Goal: Task Accomplishment & Management: Manage account settings

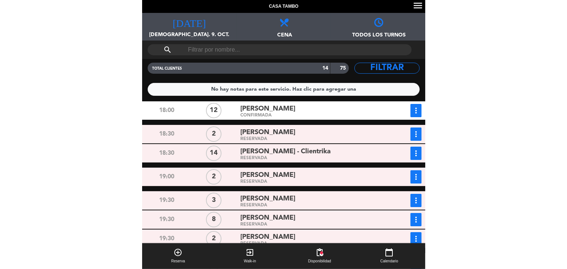
scroll to position [0, 13]
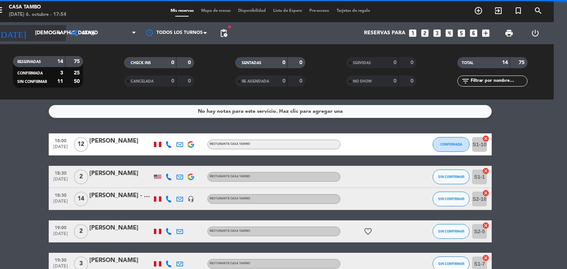
click at [39, 35] on input "[DEMOGRAPHIC_DATA][DATE]" at bounding box center [66, 33] width 70 height 13
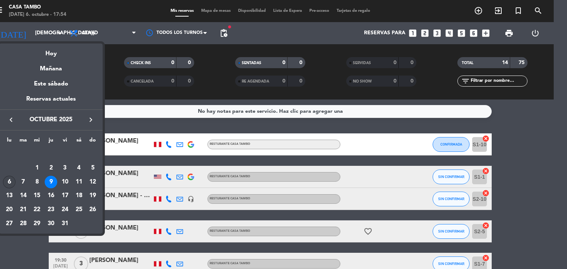
click at [9, 183] on div "6" at bounding box center [9, 182] width 13 height 13
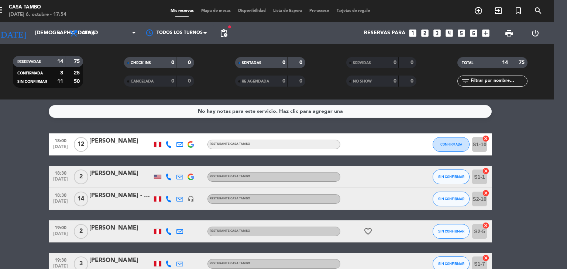
type input "[DATE]"
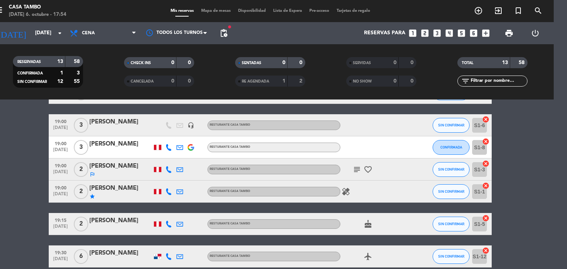
scroll to position [0, 0]
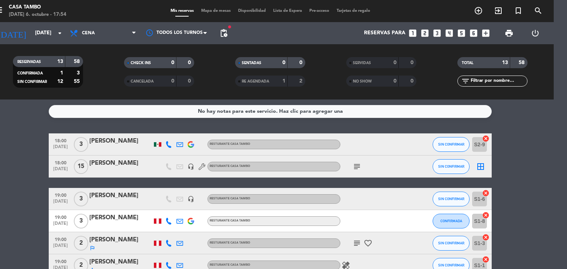
click at [208, 110] on div "No hay notas para este servicio. Haz clic para agregar una" at bounding box center [270, 111] width 145 height 8
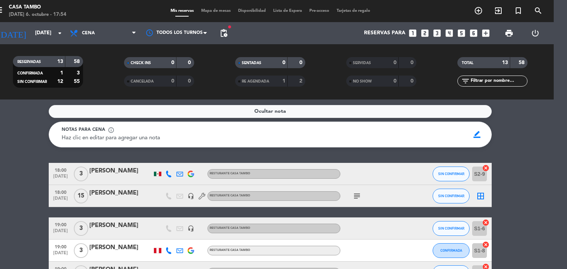
click at [132, 138] on span "Haz clic en editar para agregar una nota" at bounding box center [111, 138] width 99 height 6
click at [283, 134] on span "border_color" at bounding box center [477, 135] width 14 height 14
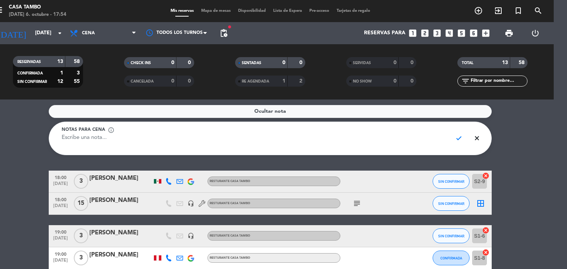
click at [283, 145] on textarea at bounding box center [254, 142] width 385 height 17
click at [148, 138] on textarea "RESERVA DE [PERSON_NAME] (6PM) LLEGARA 6:30 POR TRAFICO" at bounding box center [254, 142] width 385 height 17
type textarea "RESERVA DE [PERSON_NAME] (6PM) LLEGARA 6:30 POR TRAFICO"
click at [283, 138] on span "check" at bounding box center [459, 138] width 14 height 14
